Goal: Contribute content: Contribute content

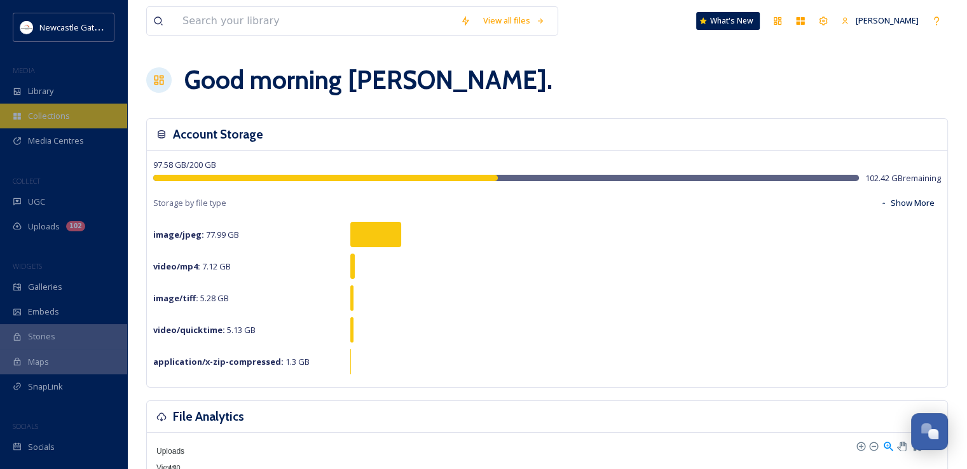
click at [62, 117] on span "Collections" at bounding box center [49, 116] width 42 height 12
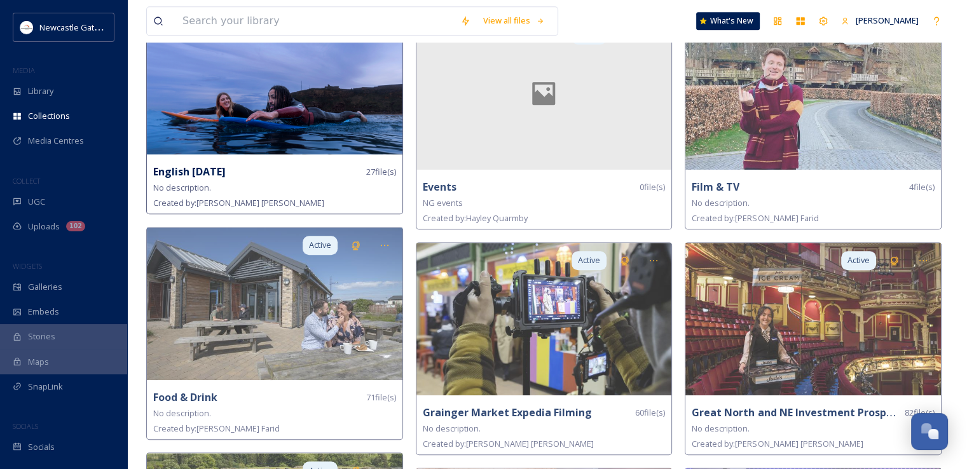
scroll to position [1017, 0]
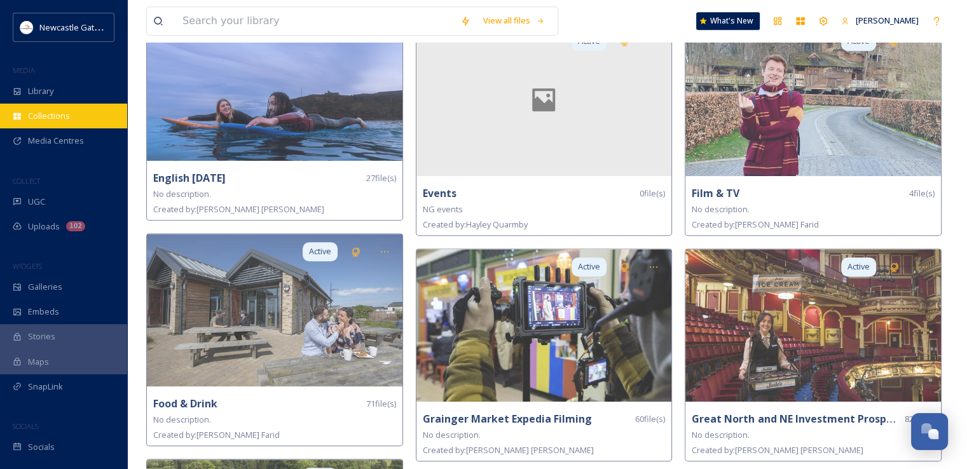
click at [51, 117] on span "Collections" at bounding box center [49, 116] width 42 height 12
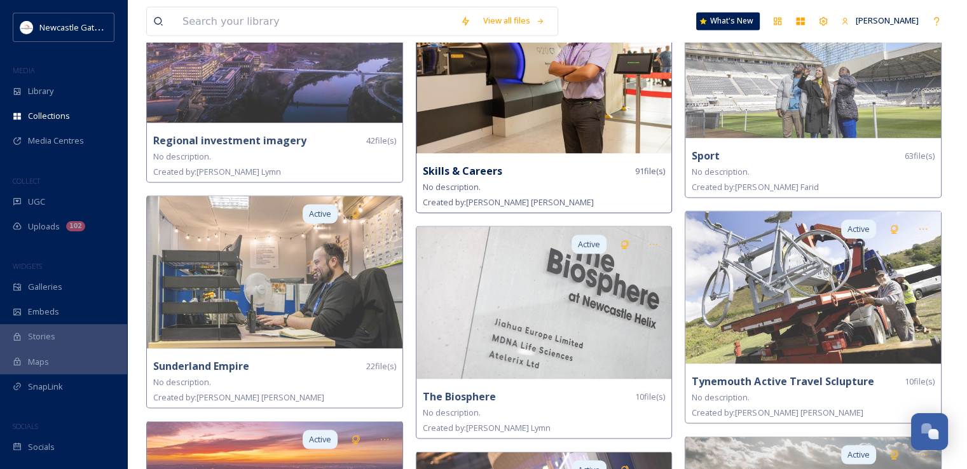
scroll to position [2479, 0]
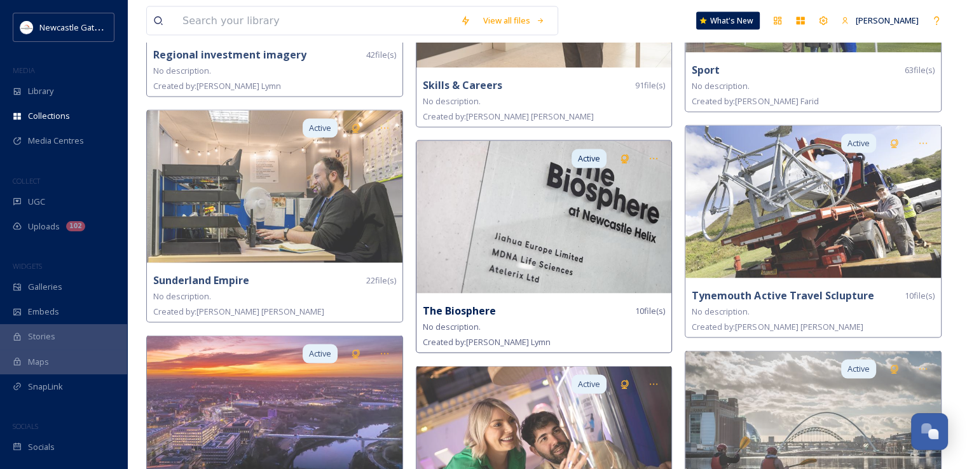
click at [498, 311] on div "The Biosphere 10 file(s)" at bounding box center [544, 311] width 243 height 16
click at [473, 306] on strong "The Biosphere" at bounding box center [459, 311] width 73 height 14
click at [529, 226] on img at bounding box center [544, 217] width 256 height 153
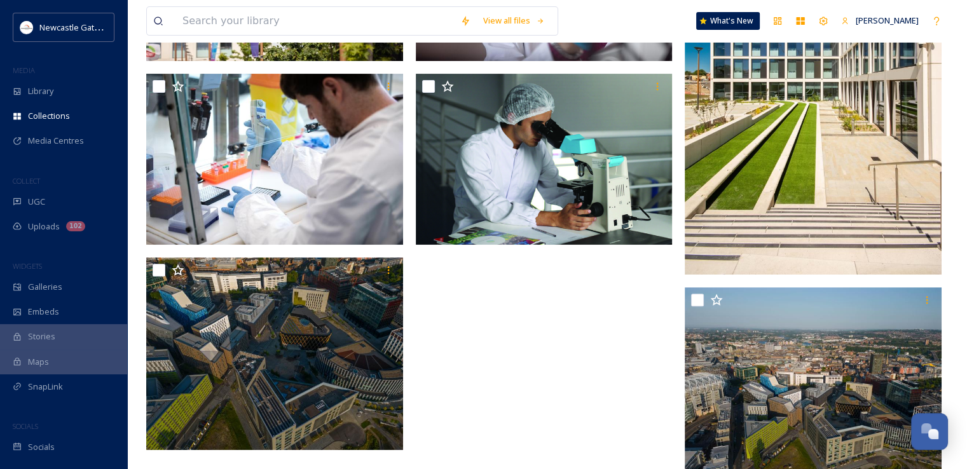
scroll to position [521, 0]
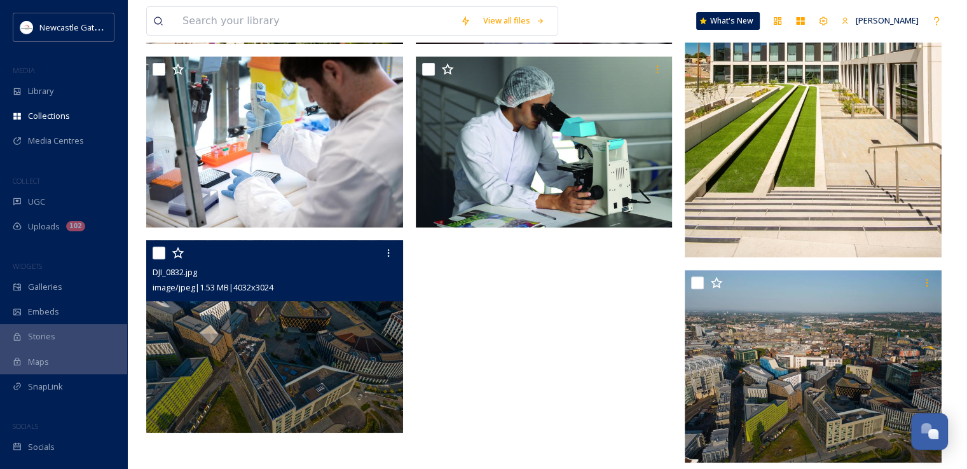
click at [284, 345] on img at bounding box center [274, 336] width 257 height 193
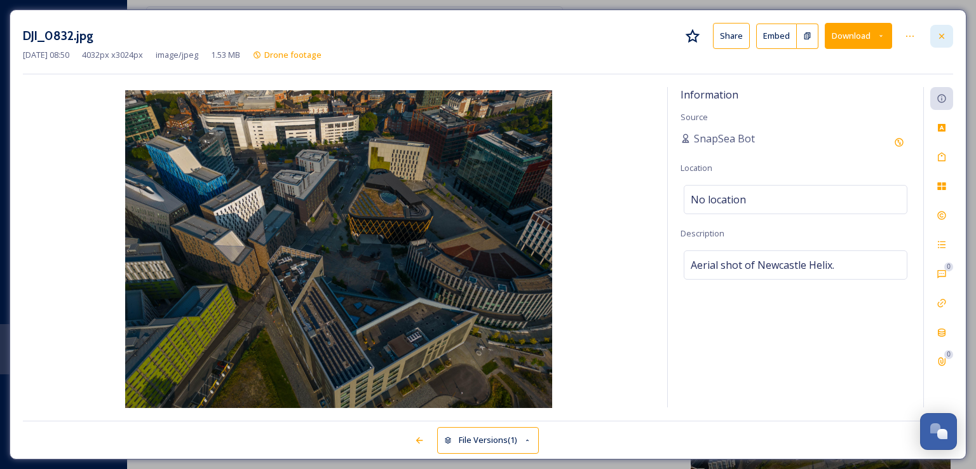
click at [946, 36] on icon at bounding box center [942, 36] width 10 height 10
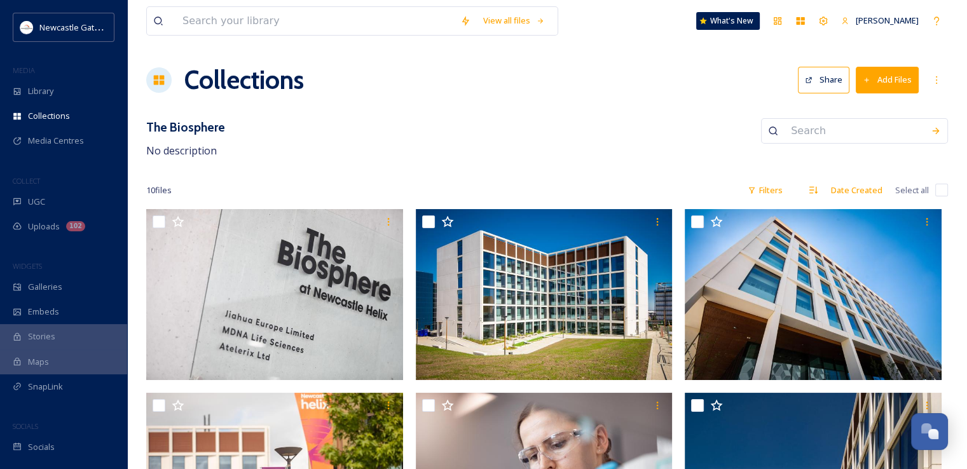
click at [880, 79] on button "Add Files" at bounding box center [887, 80] width 63 height 26
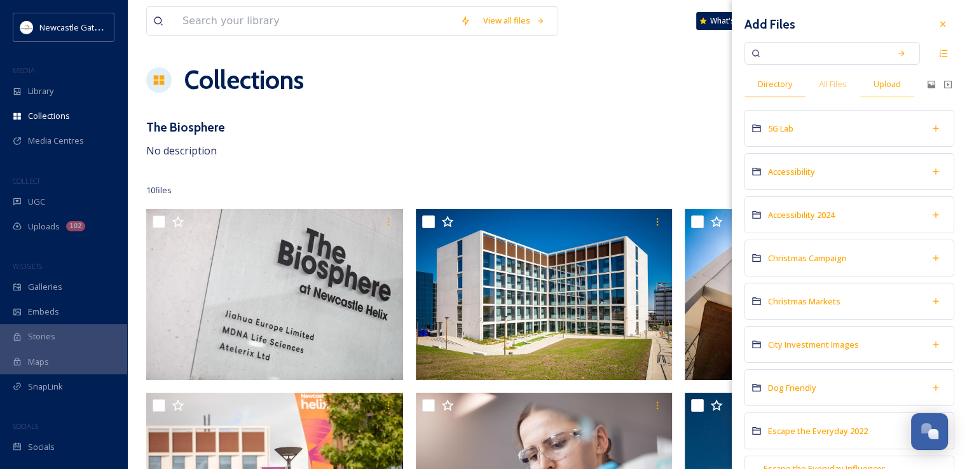
click at [895, 85] on span "Upload" at bounding box center [886, 84] width 27 height 12
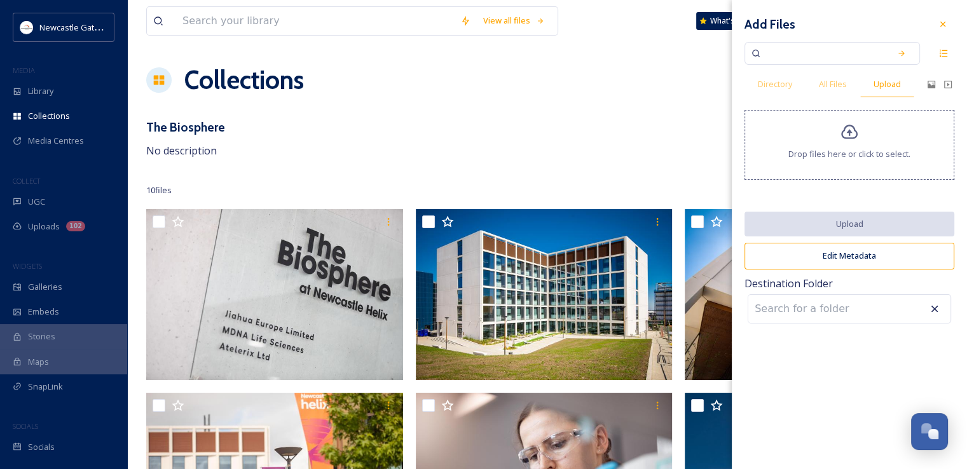
click at [850, 136] on icon at bounding box center [849, 132] width 18 height 18
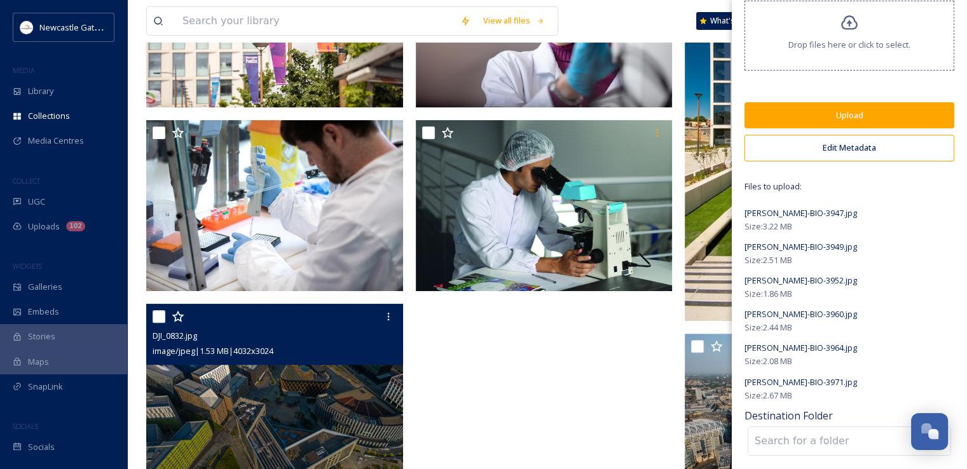
scroll to position [521, 0]
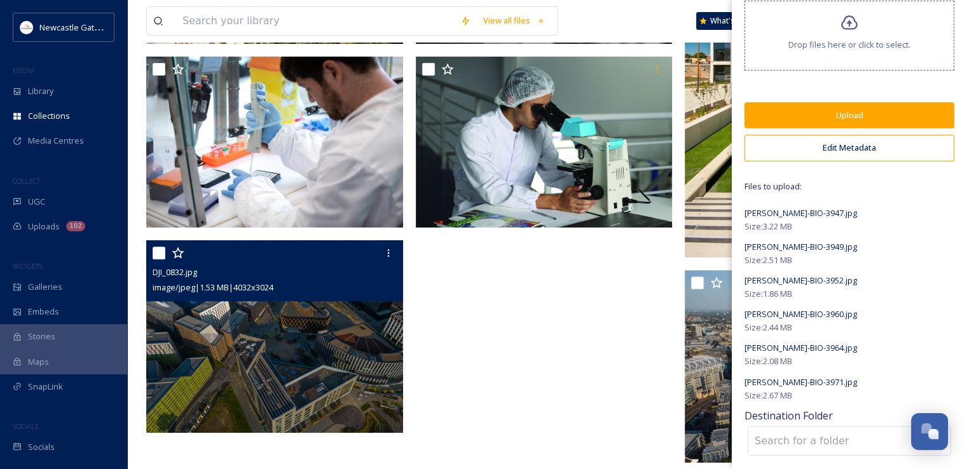
click at [851, 114] on button "Upload" at bounding box center [849, 115] width 210 height 26
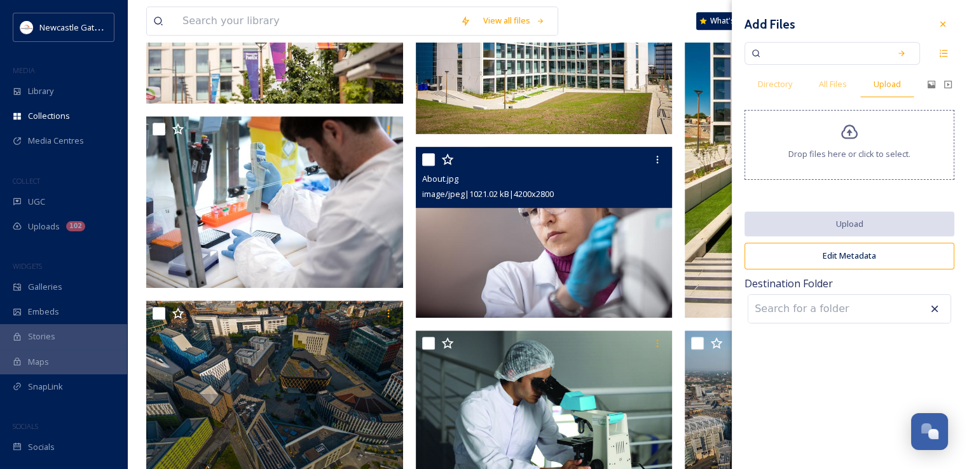
scroll to position [888, 0]
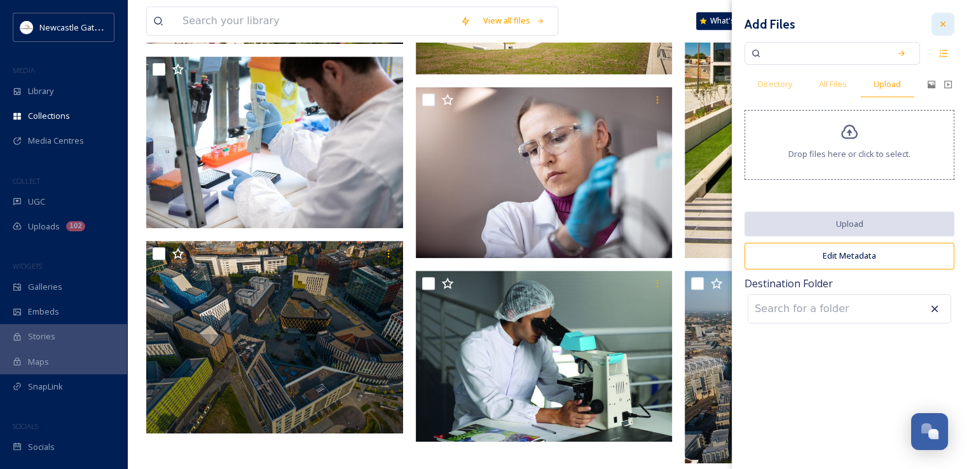
click at [947, 21] on icon at bounding box center [943, 24] width 10 height 10
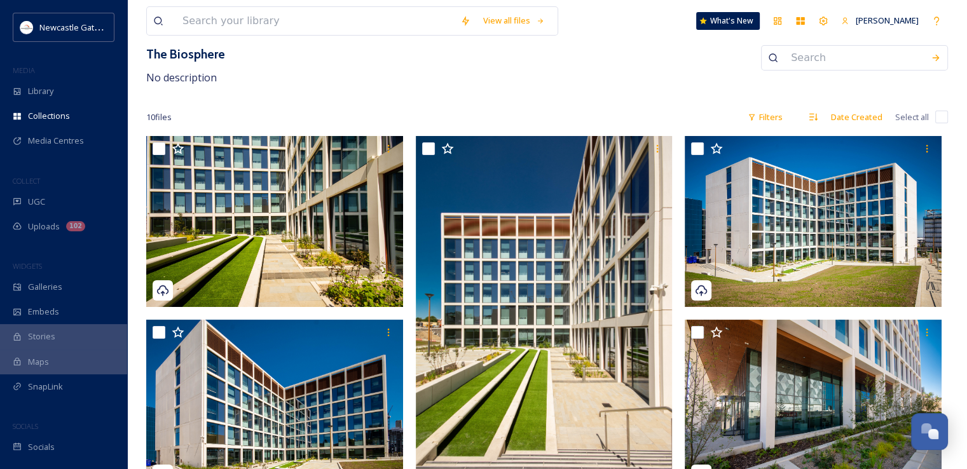
scroll to position [0, 0]
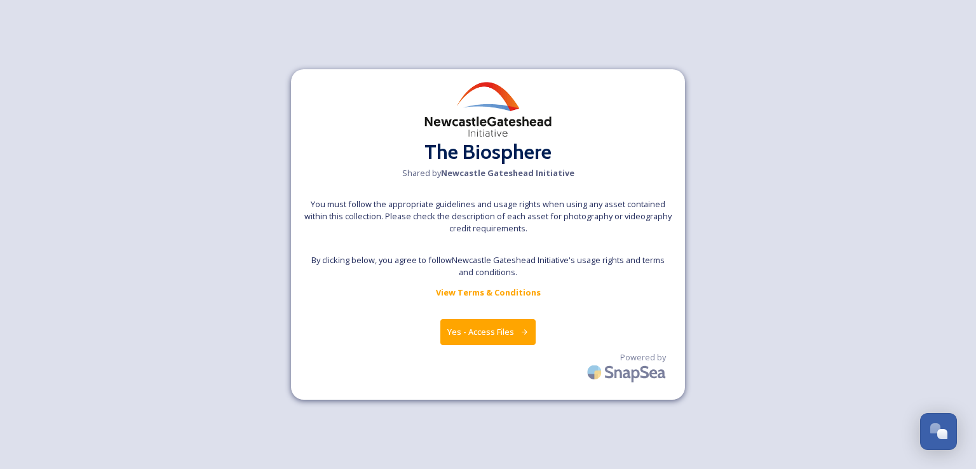
click at [490, 331] on button "Yes - Access Files" at bounding box center [488, 332] width 95 height 26
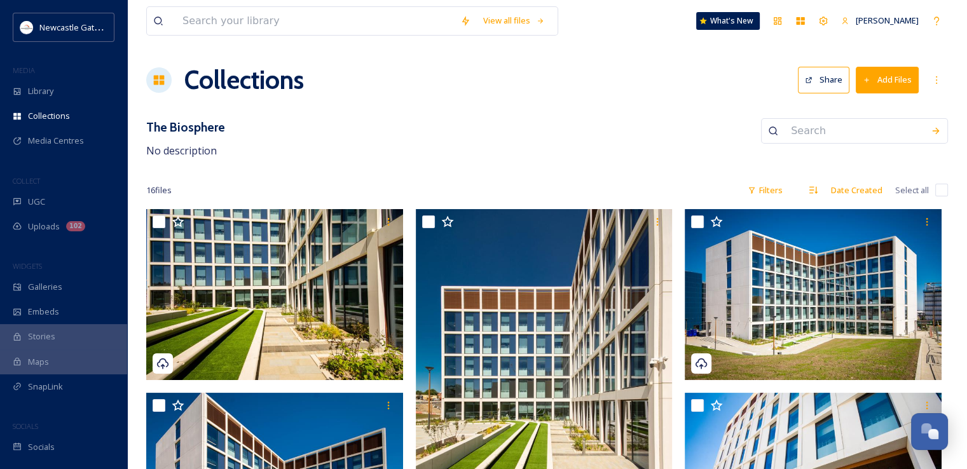
click at [877, 81] on button "Add Files" at bounding box center [887, 80] width 63 height 26
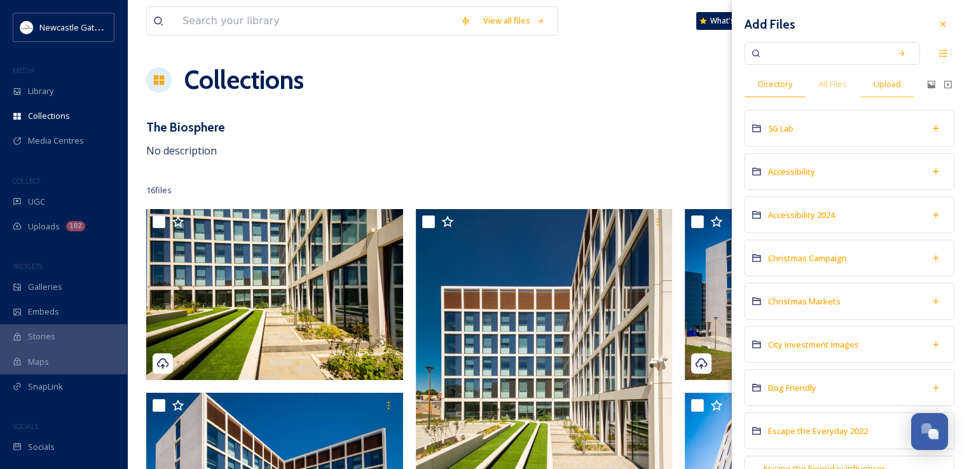
click at [892, 88] on span "Upload" at bounding box center [886, 84] width 27 height 12
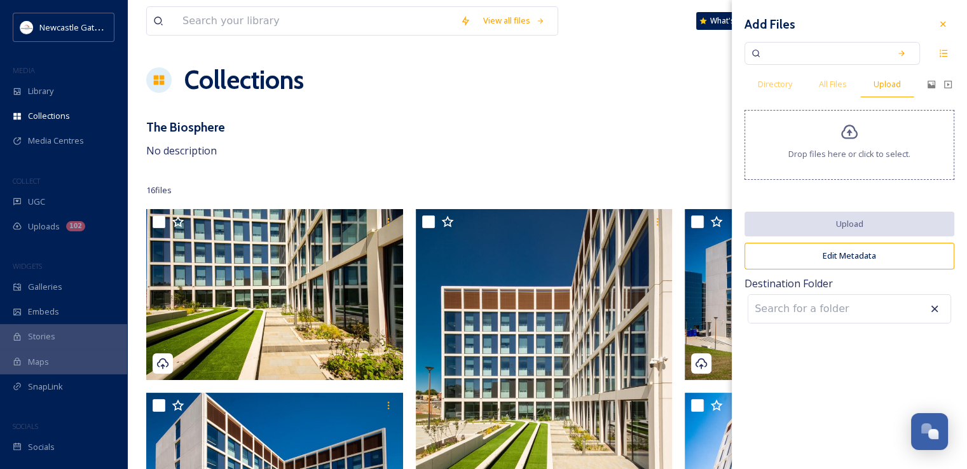
click at [850, 137] on icon at bounding box center [849, 132] width 18 height 18
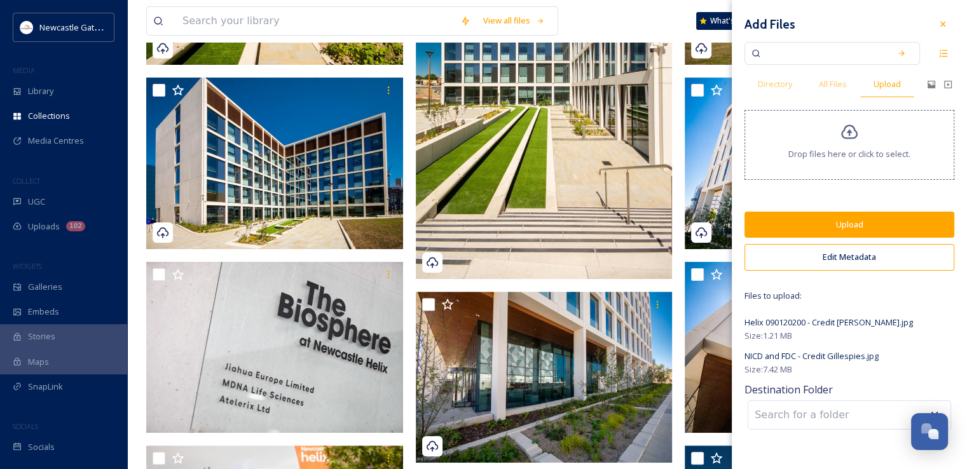
scroll to position [318, 0]
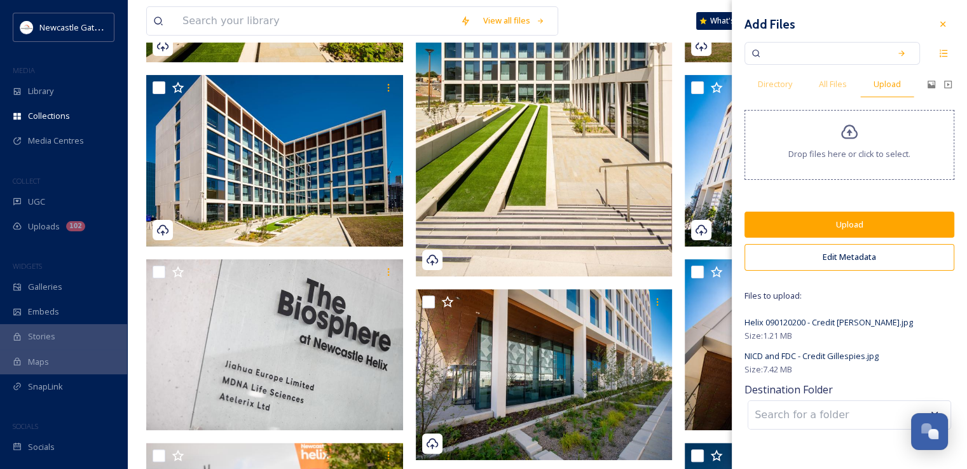
click at [880, 224] on button "Upload" at bounding box center [849, 225] width 210 height 26
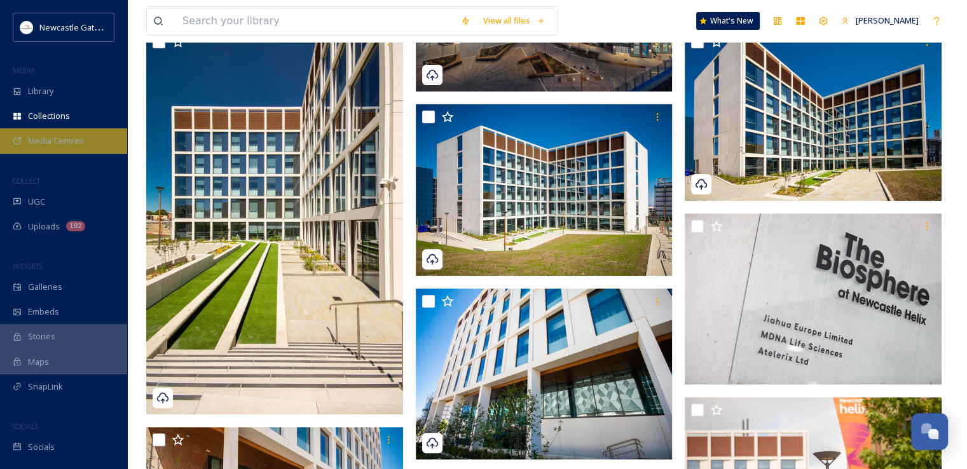
scroll to position [130, 0]
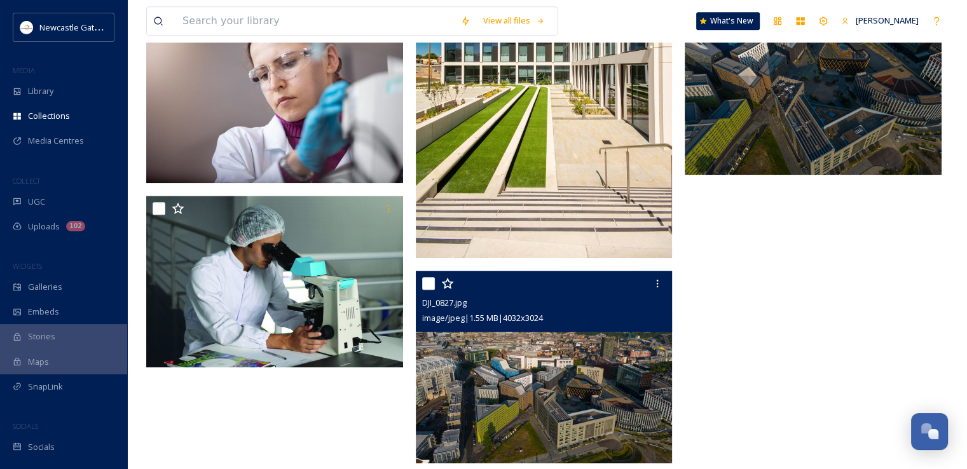
scroll to position [1147, 0]
